Goal: Find specific page/section: Find specific page/section

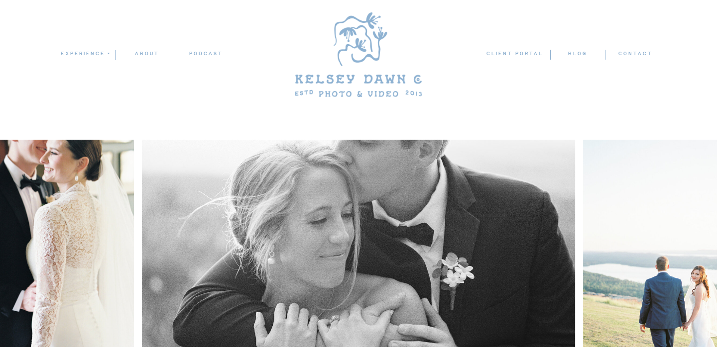
scroll to position [117, 0]
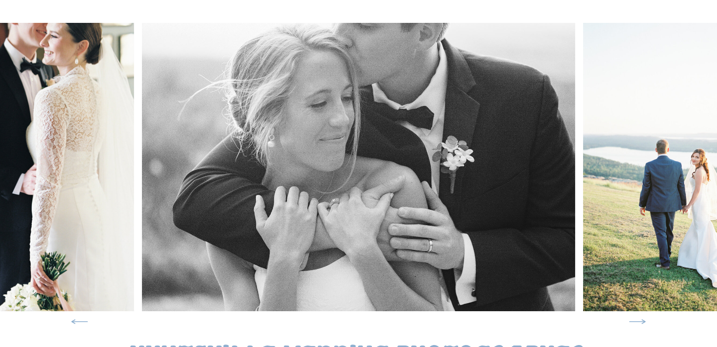
click at [640, 326] on icon at bounding box center [637, 322] width 21 height 21
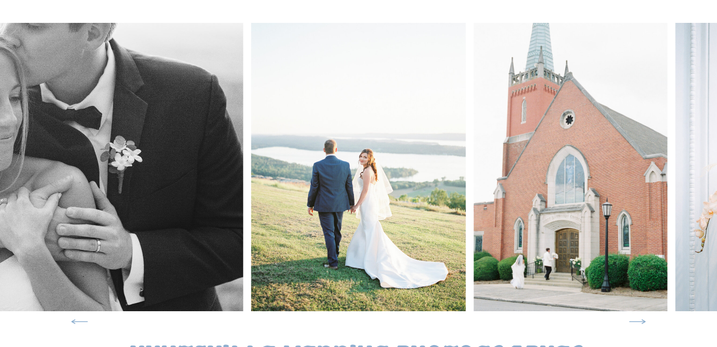
click at [640, 326] on icon at bounding box center [637, 322] width 21 height 21
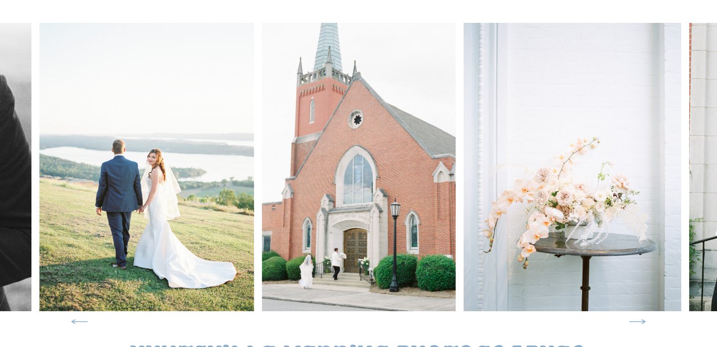
click at [640, 326] on icon at bounding box center [637, 322] width 21 height 21
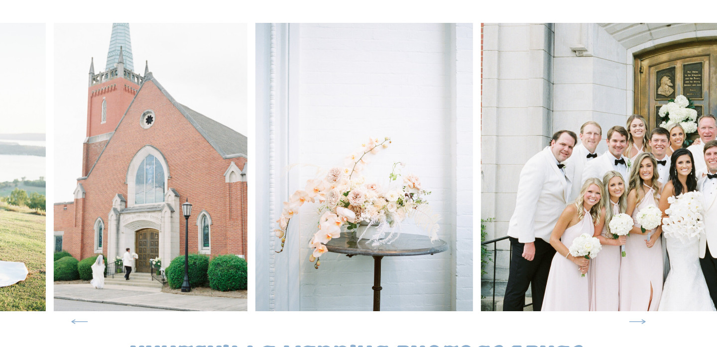
click at [640, 326] on icon at bounding box center [637, 322] width 21 height 21
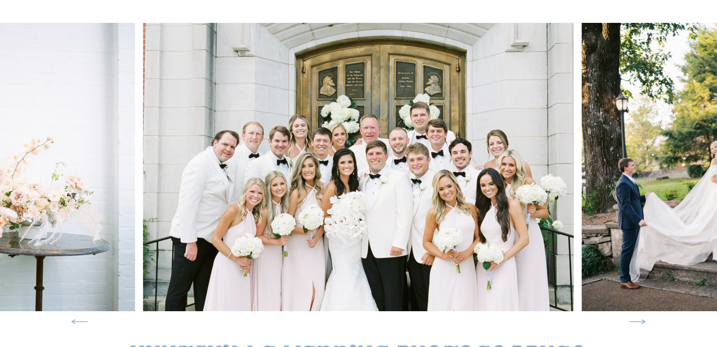
click at [640, 326] on icon at bounding box center [637, 322] width 21 height 21
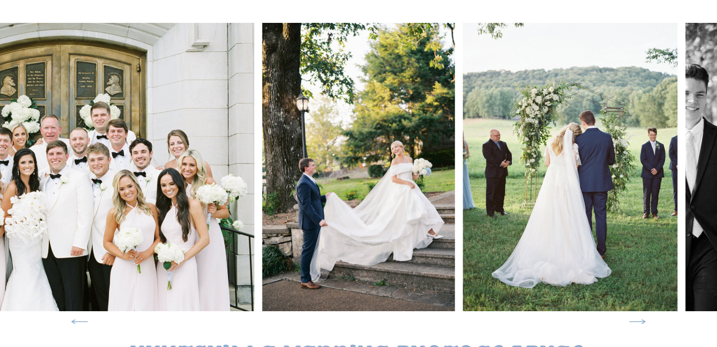
scroll to position [0, 0]
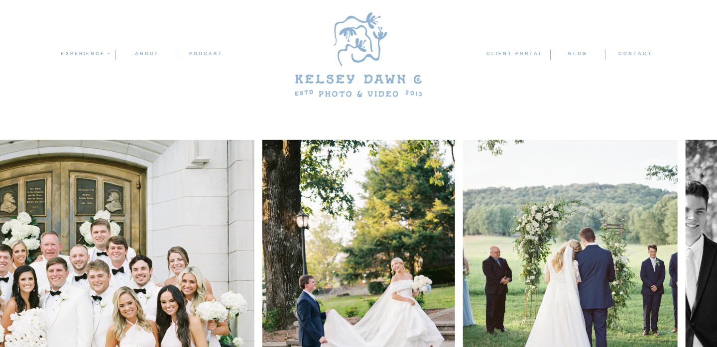
click at [107, 54] on icon at bounding box center [108, 53] width 5 height 5
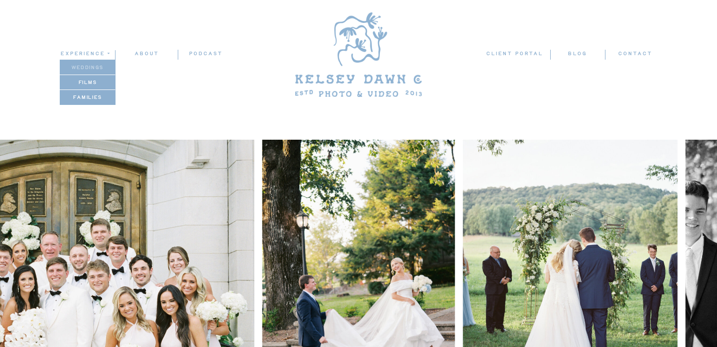
click at [101, 66] on p "weddings" at bounding box center [87, 67] width 55 height 8
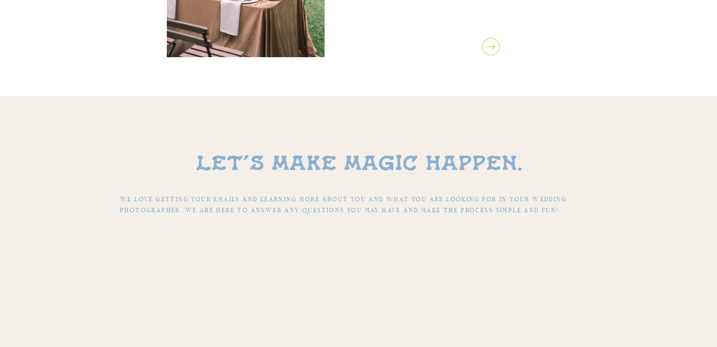
scroll to position [3991, 0]
